Goal: Transaction & Acquisition: Book appointment/travel/reservation

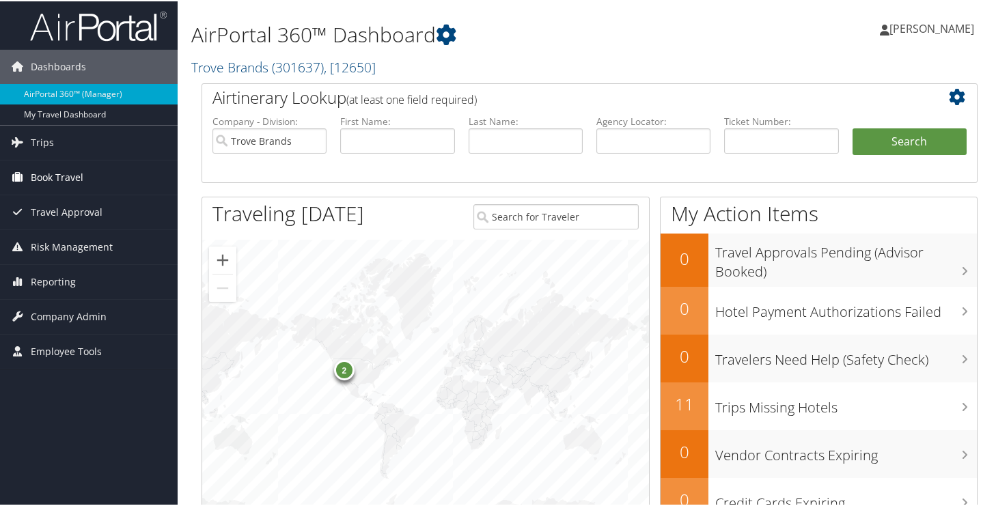
click at [66, 172] on span "Book Travel" at bounding box center [57, 176] width 53 height 34
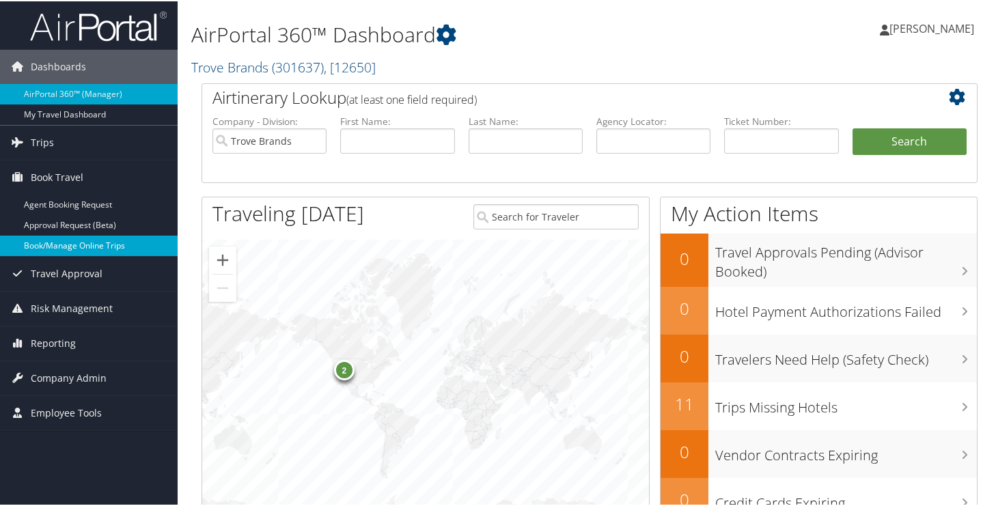
click at [74, 243] on link "Book/Manage Online Trips" at bounding box center [89, 244] width 178 height 20
